Goal: Navigation & Orientation: Find specific page/section

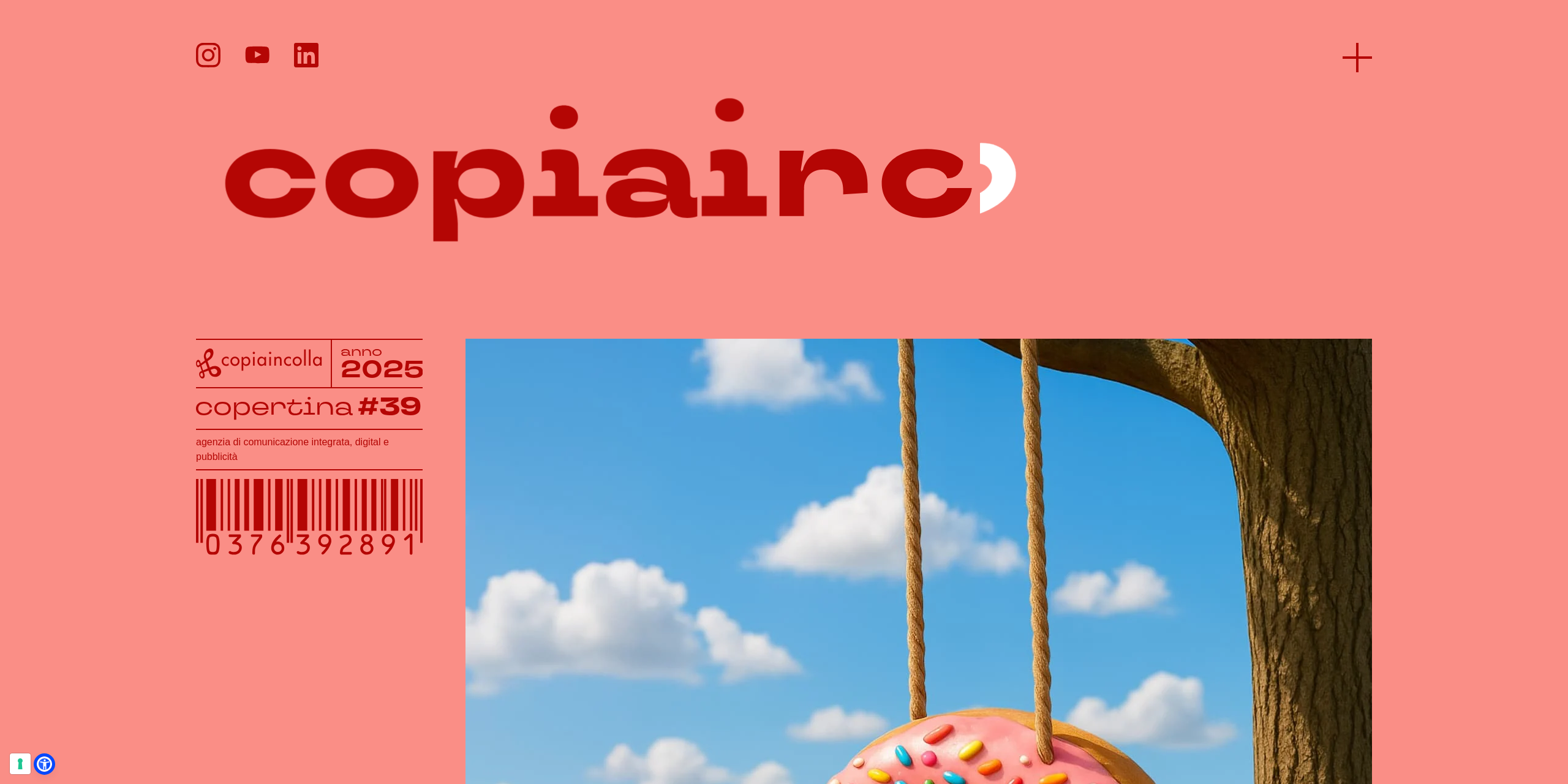
click at [1354, 48] on icon at bounding box center [1357, 57] width 29 height 29
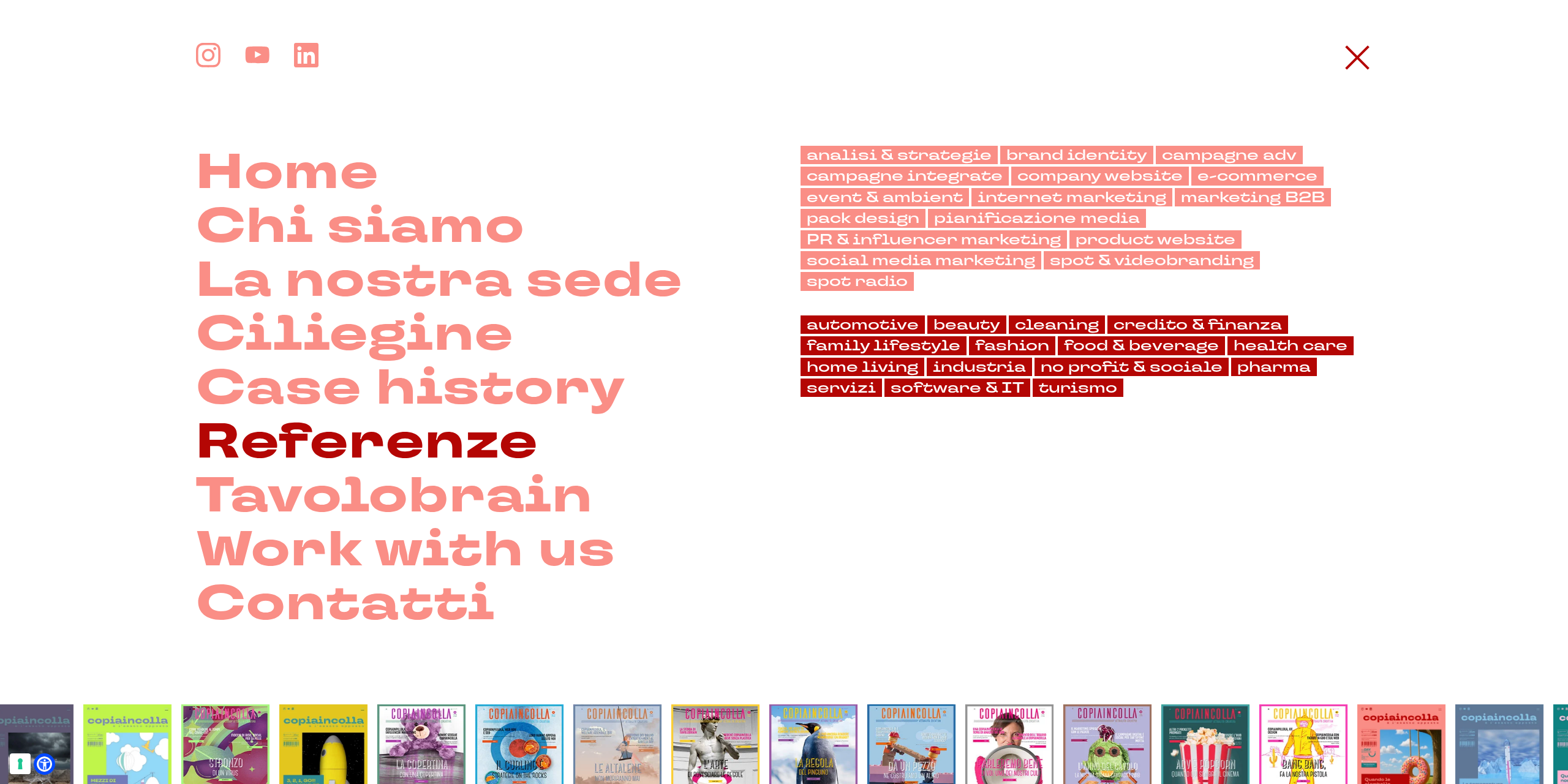
click at [315, 448] on link "Referenze" at bounding box center [368, 442] width 343 height 54
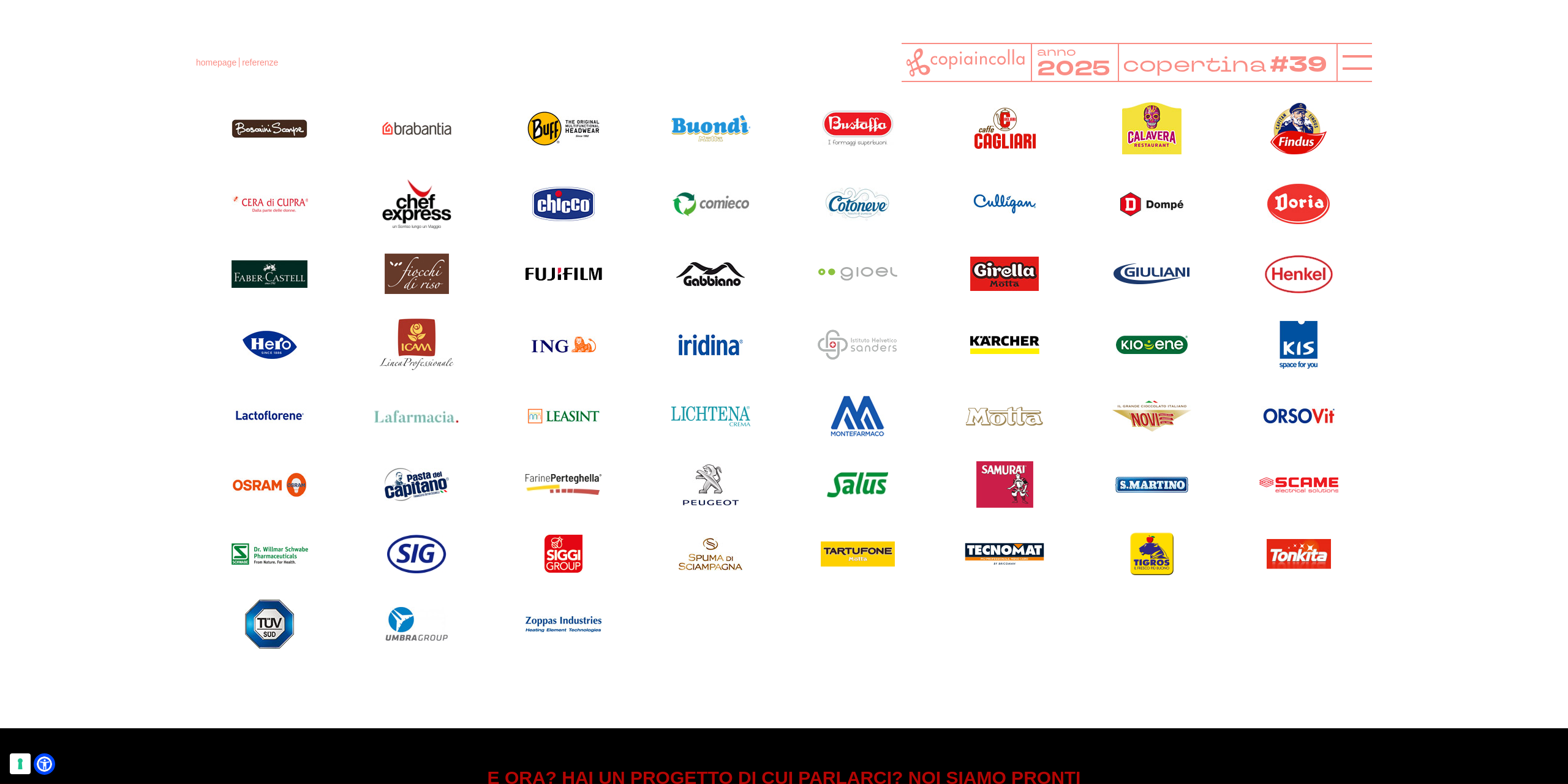
scroll to position [1162, 0]
